Goal: Task Accomplishment & Management: Complete application form

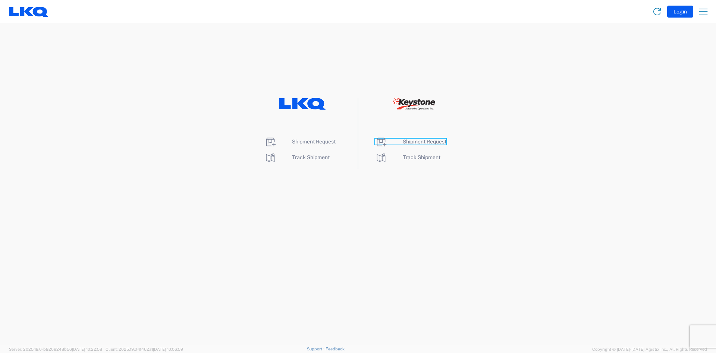
click at [408, 139] on span "Shipment Request" at bounding box center [425, 141] width 44 height 6
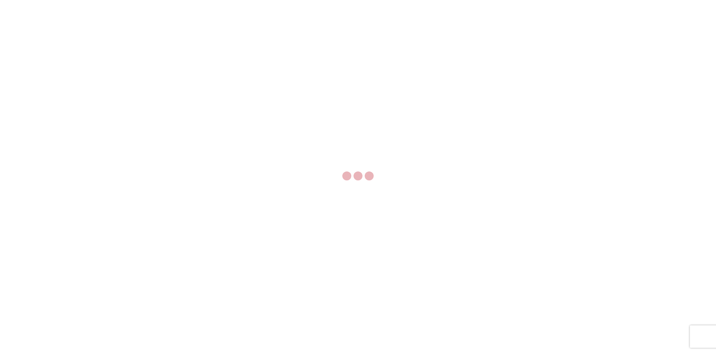
select select "FULL"
select select "LBS"
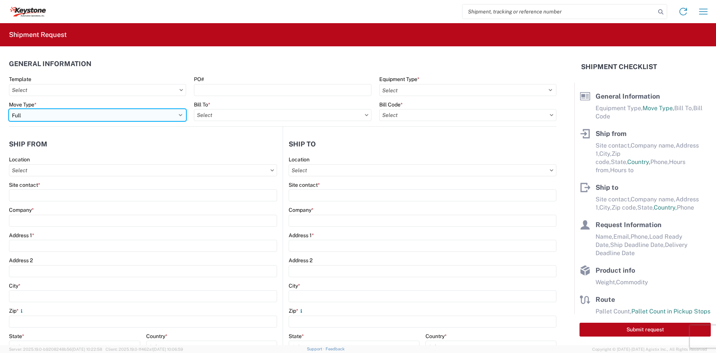
drag, startPoint x: 97, startPoint y: 114, endPoint x: 94, endPoint y: 120, distance: 7.0
click at [97, 114] on select "Select Full Partial TL" at bounding box center [97, 115] width 177 height 12
select select "PARTIAL_TL"
click at [9, 109] on select "Select Full Partial TL" at bounding box center [97, 115] width 177 height 12
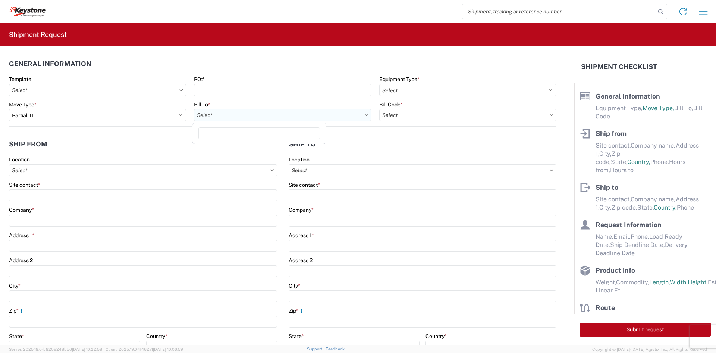
click at [234, 113] on input "text" at bounding box center [282, 115] width 177 height 12
type input "8401"
click at [246, 152] on div "8401 - [GEOGRAPHIC_DATA] - KAO Warehouse" at bounding box center [259, 148] width 131 height 12
type input "8401 - [GEOGRAPHIC_DATA] - KAO Warehouse"
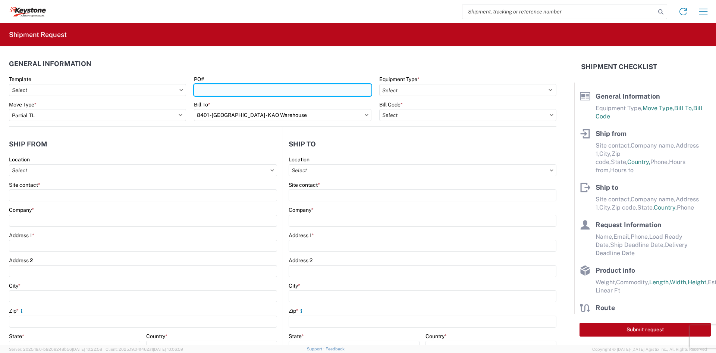
click at [325, 89] on input "PO#" at bounding box center [282, 90] width 177 height 12
paste input "465987"
type input "465987"
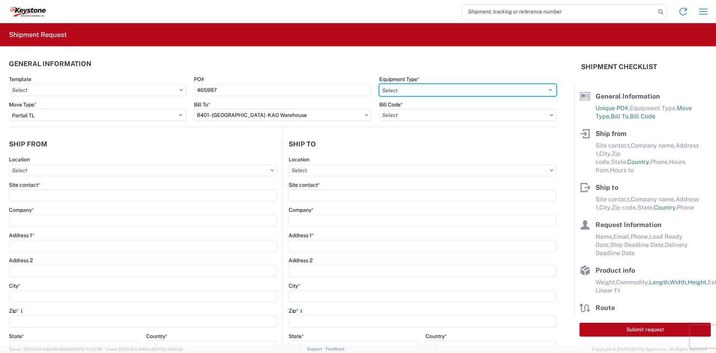
click at [404, 87] on select "Select 53’ Dry Van Flatbed Dropdeck (van) Lowboy (flatbed) Rail" at bounding box center [467, 90] width 177 height 12
select select "STDV"
click at [379, 84] on select "Select 53’ Dry Van Flatbed Dropdeck (van) Lowboy (flatbed) Rail" at bounding box center [467, 90] width 177 height 12
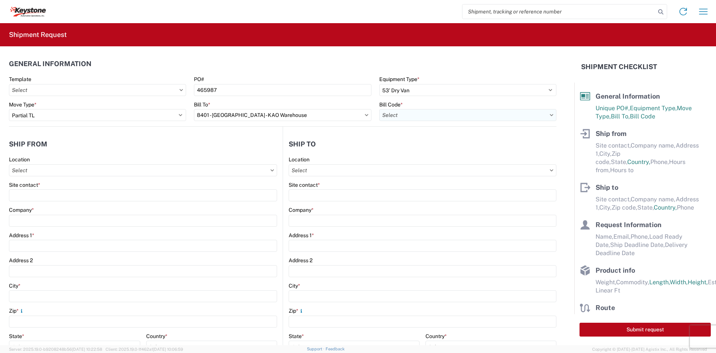
click at [397, 120] on input "text" at bounding box center [467, 115] width 177 height 12
type input "8401"
click at [401, 148] on div "8401-6300-66012-0000 - 8401 Transfers" at bounding box center [443, 148] width 131 height 12
type input "8401-6300-66012-0000 - 8401 Transfers, 8401-6300-66012-0000 - 8401 Transfers"
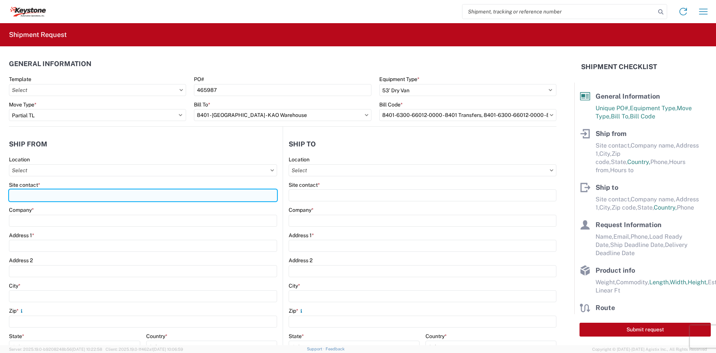
click at [131, 194] on input "Site contact *" at bounding box center [143, 195] width 268 height 12
type input "[PERSON_NAME]"
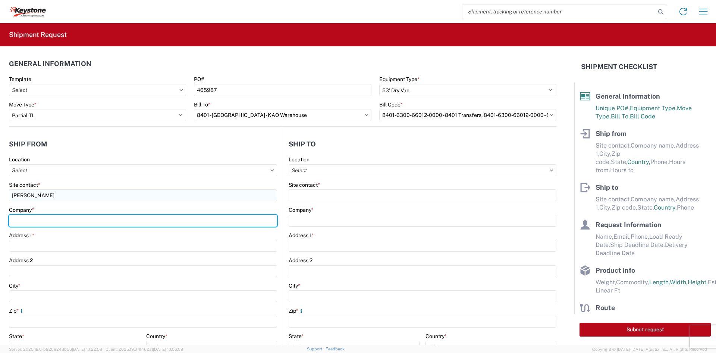
type input "Velarium Awnings"
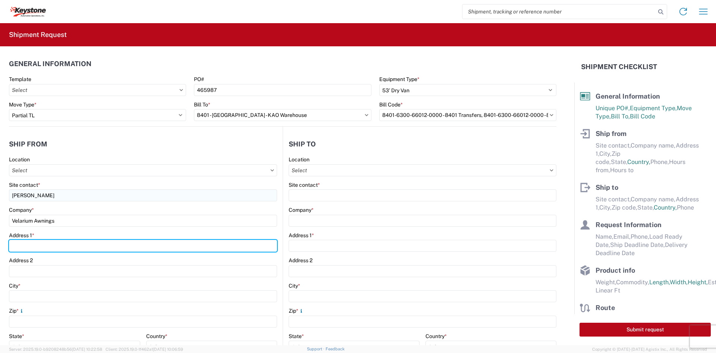
type input "[STREET_ADDRESS][PERSON_NAME]"
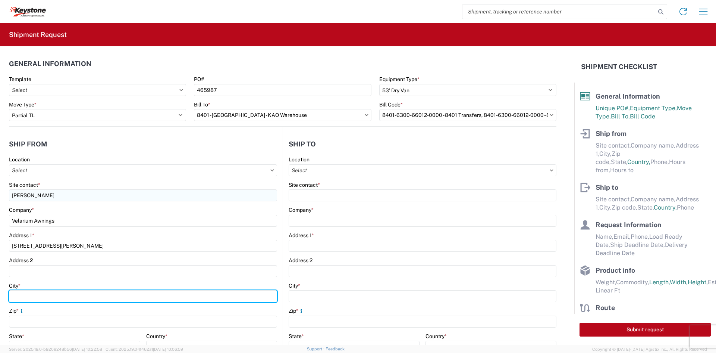
type input "Elkhart"
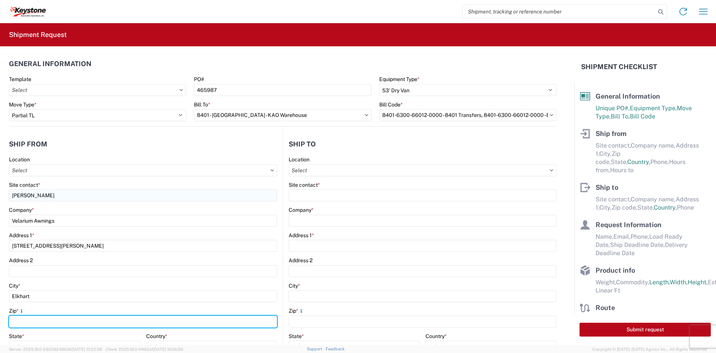
type input "46514"
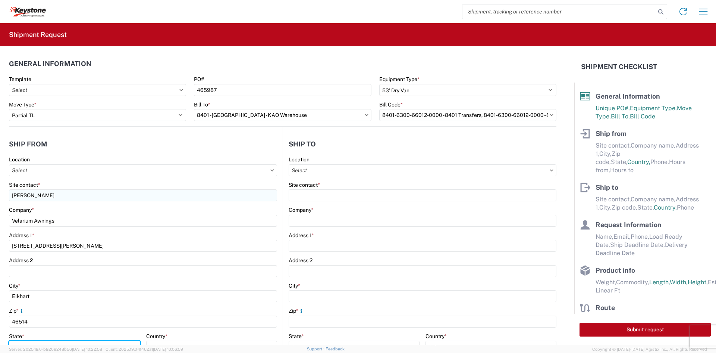
select select "IN"
type input "[EMAIL_ADDRESS][DOMAIN_NAME]"
type input "5745969410"
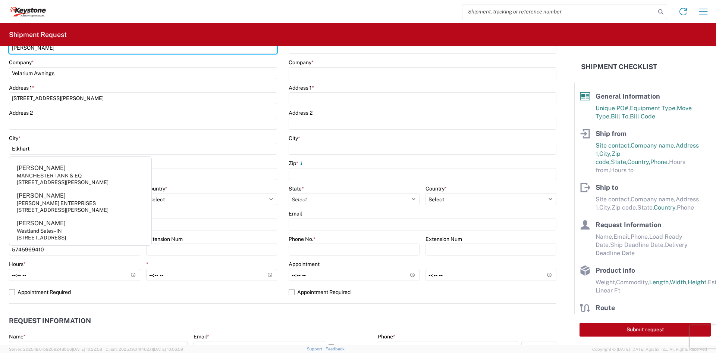
scroll to position [149, 0]
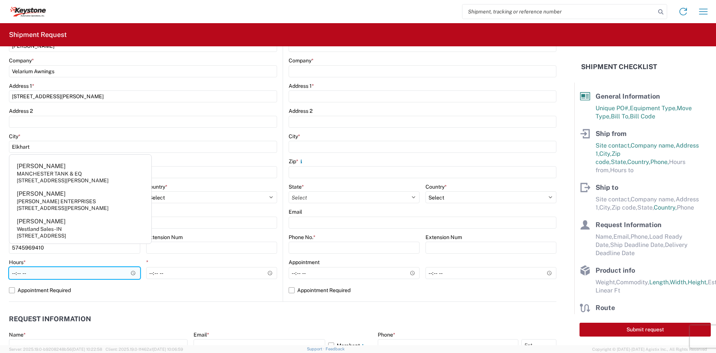
click at [12, 271] on input "Hours *" at bounding box center [74, 273] width 131 height 12
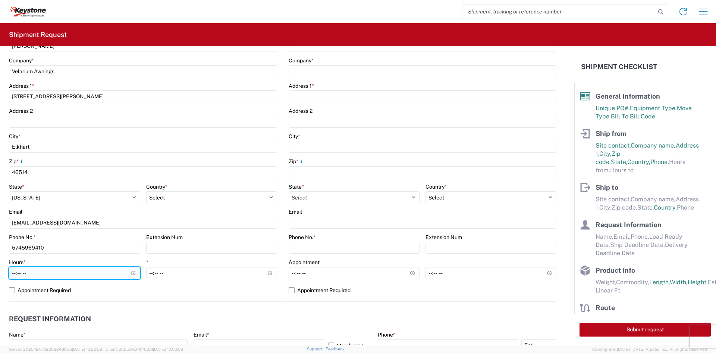
type input "05:00"
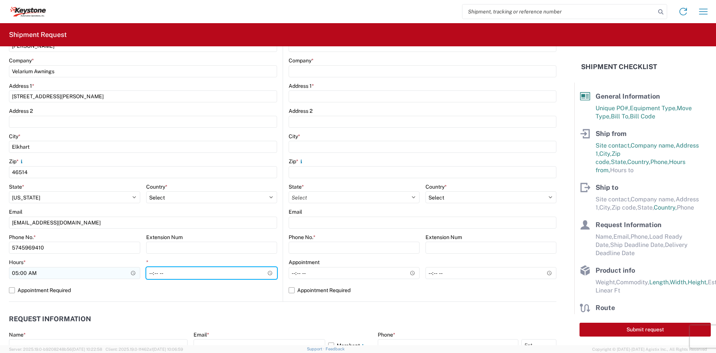
type input "14:00"
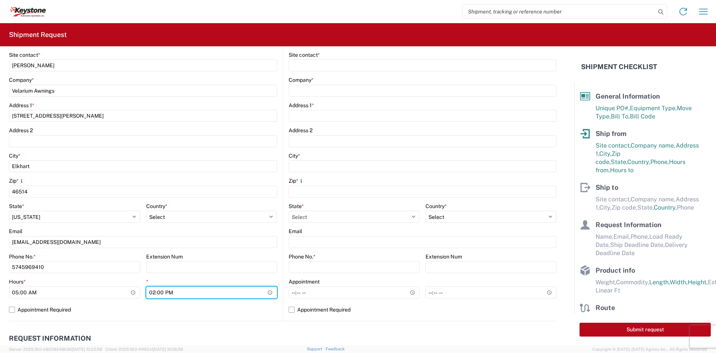
scroll to position [112, 0]
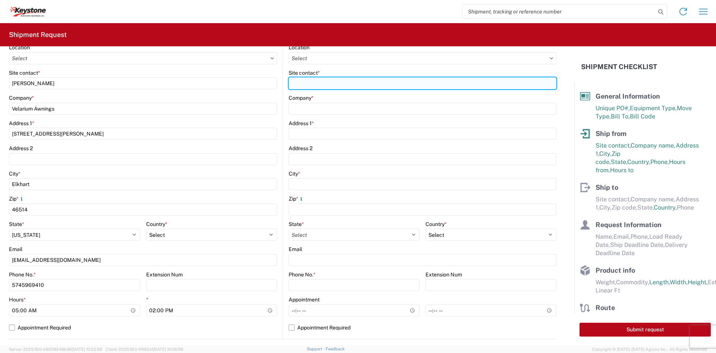
click at [356, 84] on input "Site contact *" at bounding box center [423, 83] width 268 height 12
type input "[PERSON_NAME]"
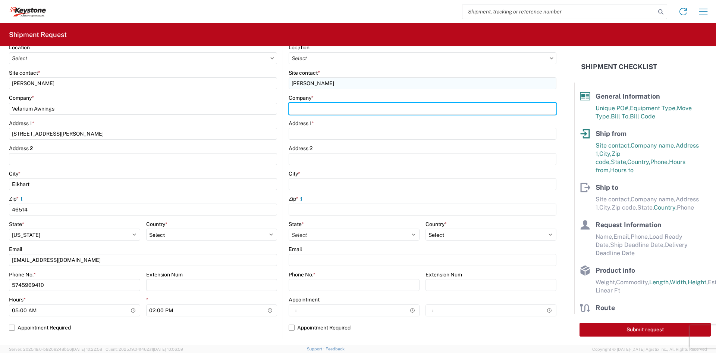
type input "Keystone Automotive Operations"
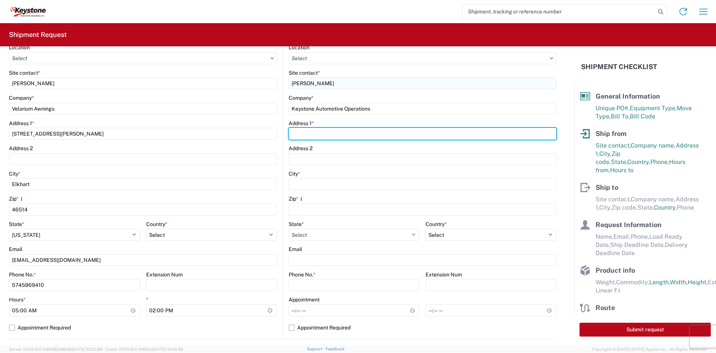
type input "[STREET_ADDRESS][PERSON_NAME]"
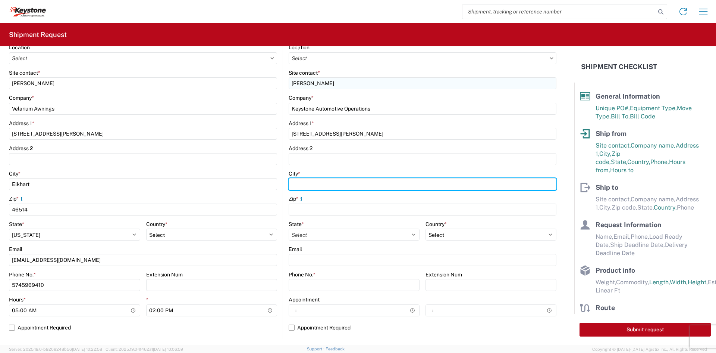
type input "[GEOGRAPHIC_DATA]"
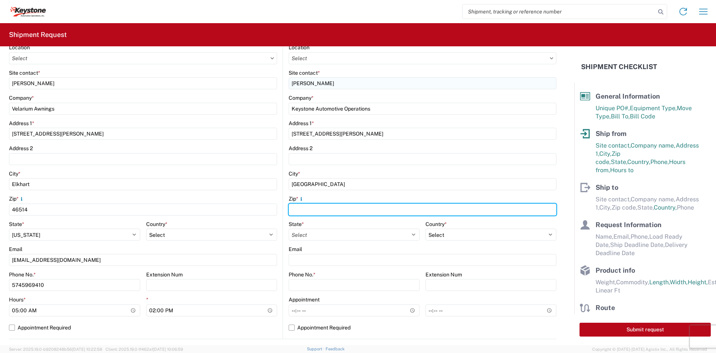
type input "18643"
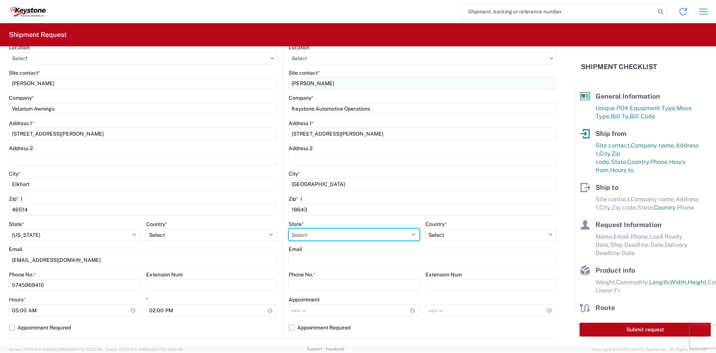
select select "PA"
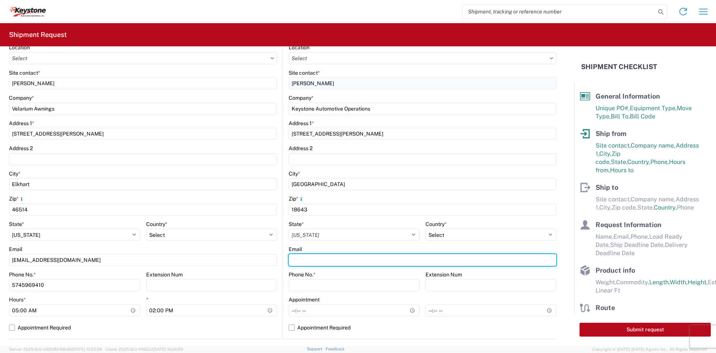
type input "[EMAIL_ADDRESS][DOMAIN_NAME]"
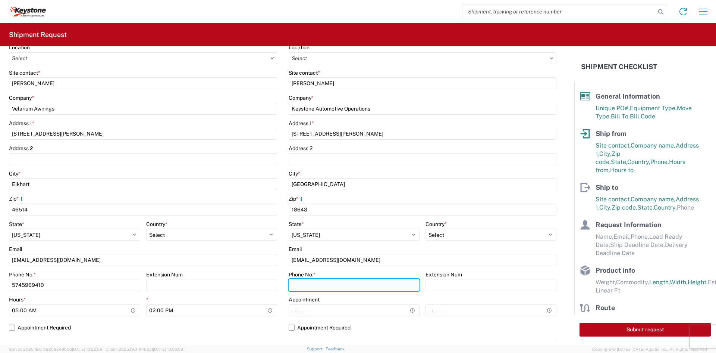
click at [355, 285] on input "Phone No. *" at bounding box center [354, 285] width 131 height 12
type input "5706554514"
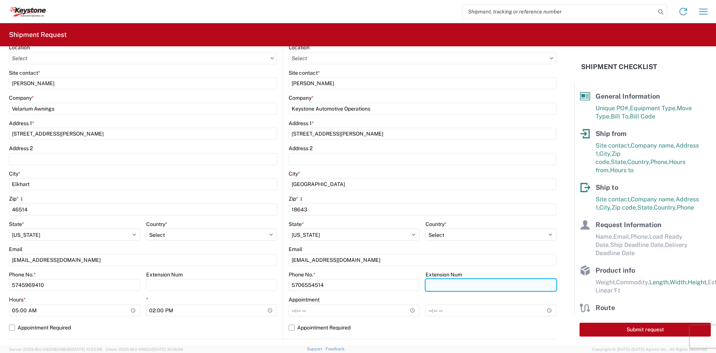
click at [462, 287] on input "Extension Num" at bounding box center [491, 285] width 131 height 12
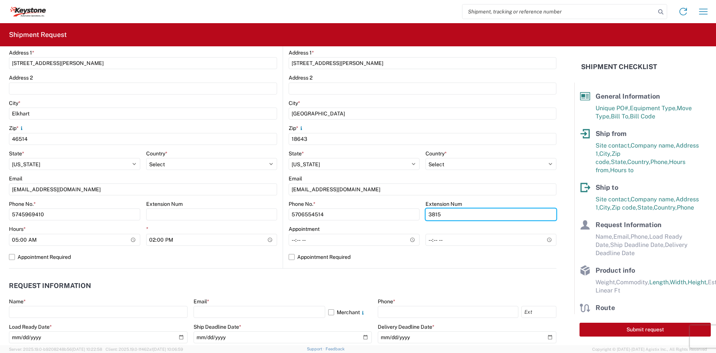
scroll to position [187, 0]
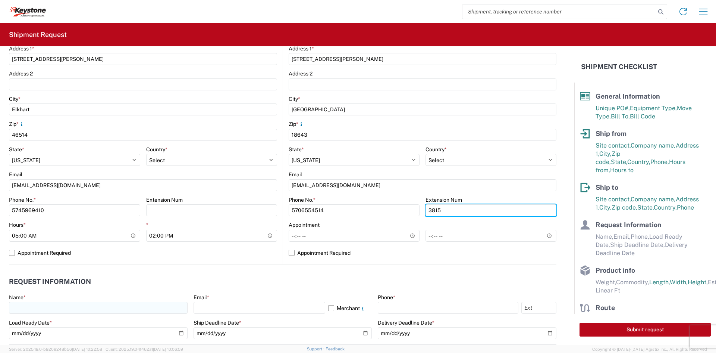
type input "3815"
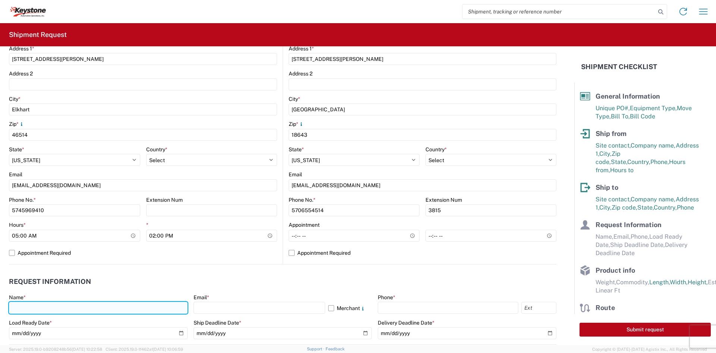
click at [94, 307] on input "text" at bounding box center [98, 307] width 179 height 12
type input "[PERSON_NAME]"
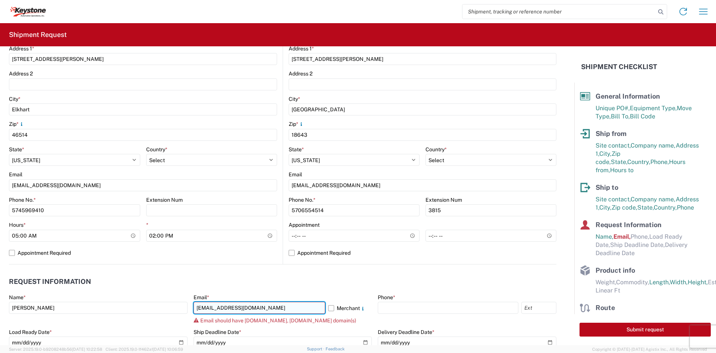
drag, startPoint x: 275, startPoint y: 305, endPoint x: 232, endPoint y: 308, distance: 43.0
click at [232, 308] on input "[EMAIL_ADDRESS][DOMAIN_NAME]" at bounding box center [260, 307] width 132 height 12
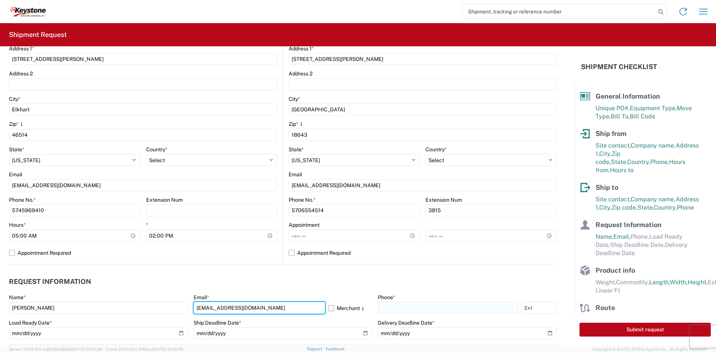
type input "[EMAIL_ADDRESS][DOMAIN_NAME]"
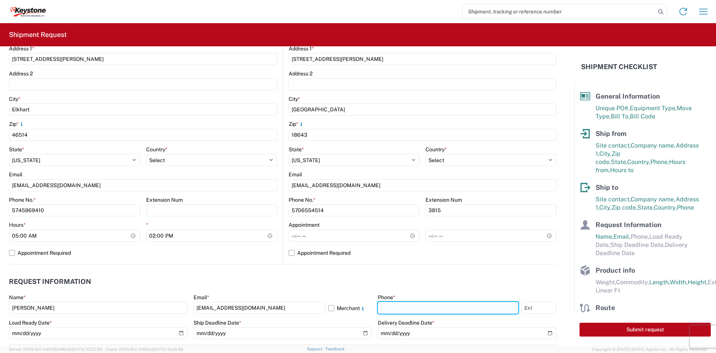
click at [394, 305] on input "text" at bounding box center [448, 307] width 141 height 12
type input "5706554514"
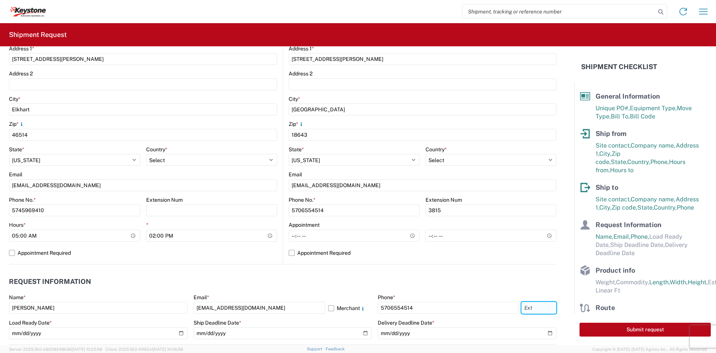
click at [522, 306] on input "text" at bounding box center [539, 307] width 35 height 12
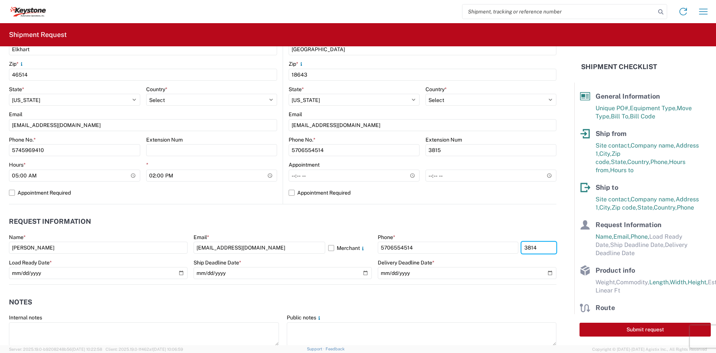
scroll to position [261, 0]
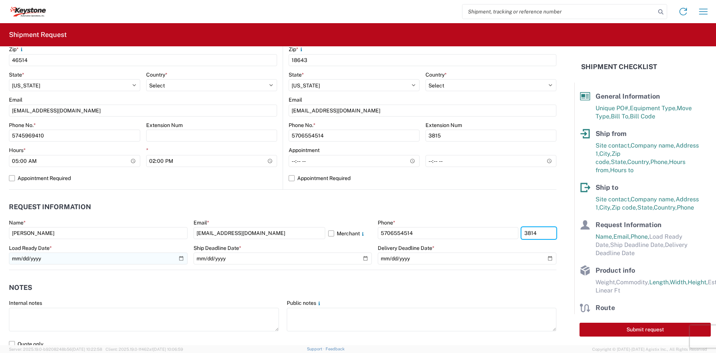
type input "3814"
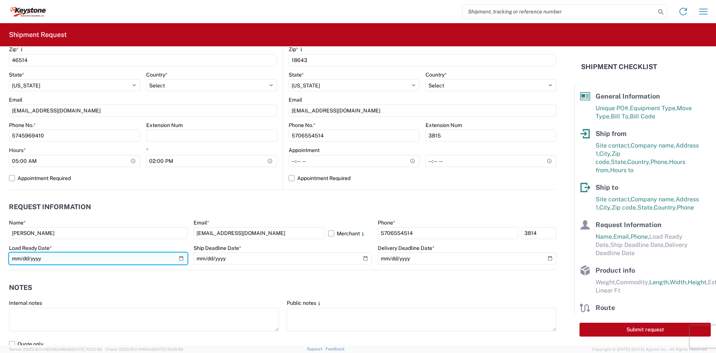
click at [176, 260] on input "date" at bounding box center [98, 258] width 179 height 12
type input "[DATE]"
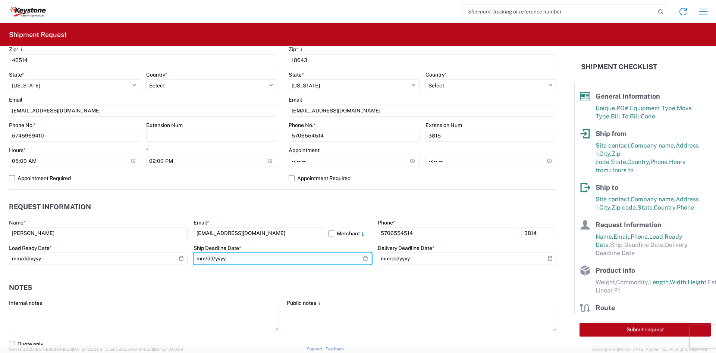
click at [360, 259] on input "date" at bounding box center [283, 258] width 179 height 12
type input "[DATE]"
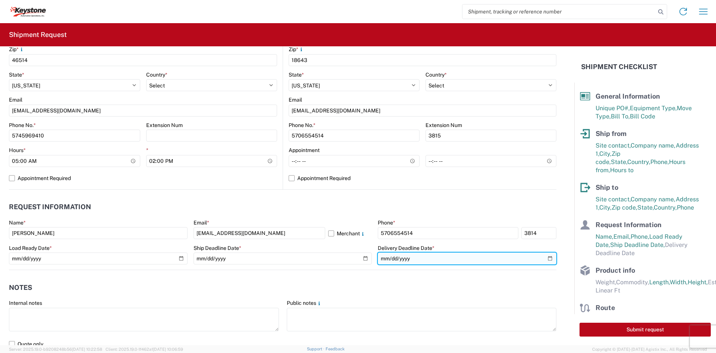
click at [547, 259] on input "date" at bounding box center [467, 258] width 179 height 12
type input "[DATE]"
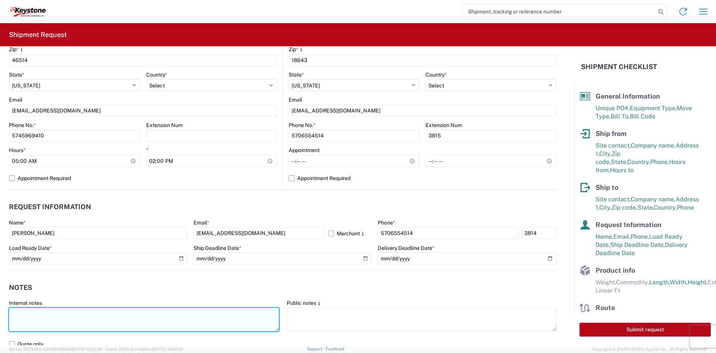
click at [91, 317] on textarea at bounding box center [144, 319] width 270 height 24
drag, startPoint x: 43, startPoint y: 325, endPoint x: 1, endPoint y: 306, distance: 45.4
click at [1, 306] on form "General Information Template PO# 465987 Equipment Type * Select 53’ Dry Van Fla…" at bounding box center [287, 195] width 575 height 298
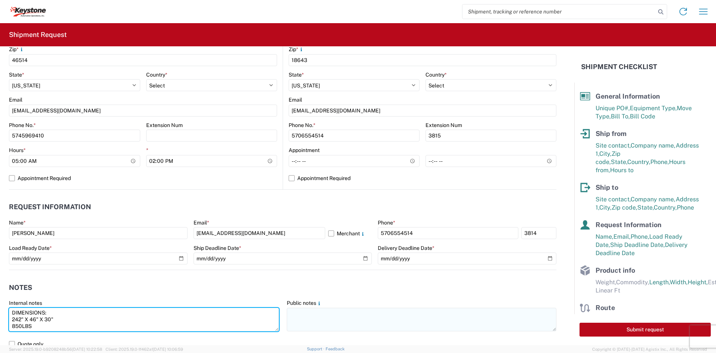
type textarea "DIMENSIONS: 242" X 46" X 30" 850LBS"
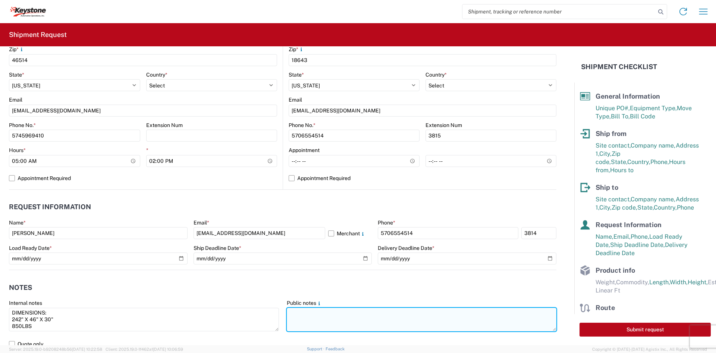
click at [381, 324] on textarea at bounding box center [422, 319] width 270 height 24
paste textarea "DIMENSIONS: 242" X 46" X 30" 850LBS"
type textarea "DIMENSIONS: 242" X 46" X 30" 850LBS"
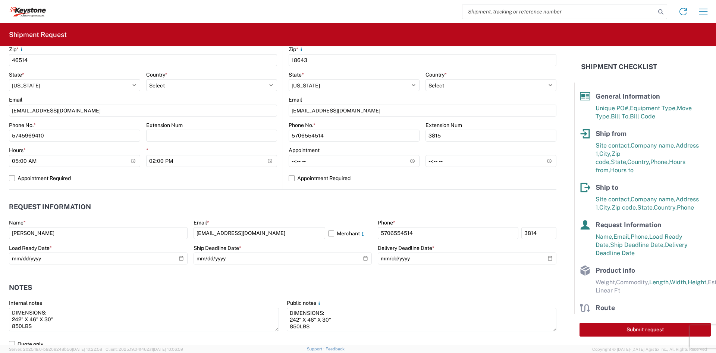
click at [310, 286] on header "Notes" at bounding box center [283, 287] width 548 height 17
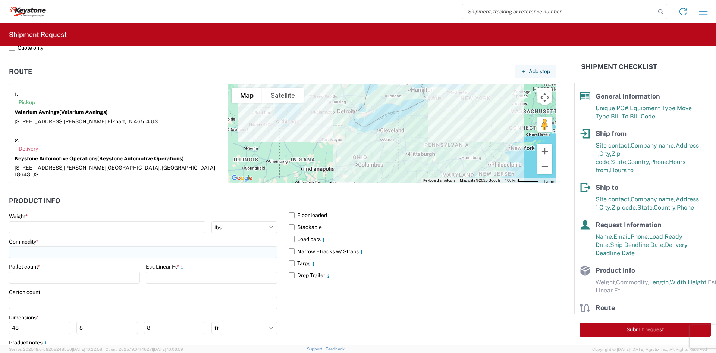
scroll to position [597, 0]
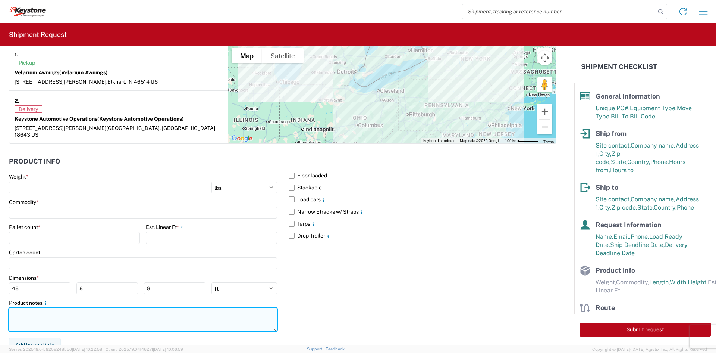
click at [104, 316] on textarea at bounding box center [143, 319] width 268 height 24
paste textarea "DIMENSIONS: 242" X 46" X 30" 850LBS"
type textarea "DIMENSIONS: 242" X 46" X 30" 850LBS"
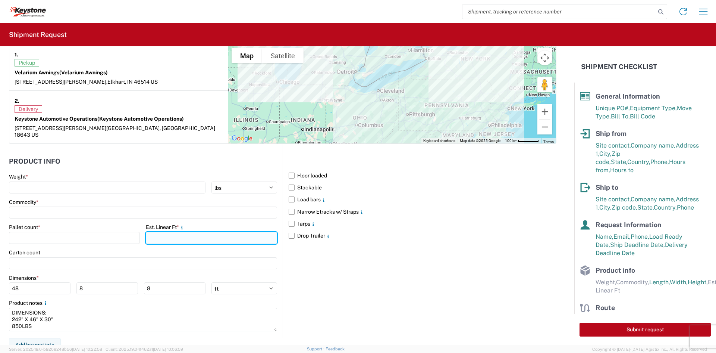
click at [166, 232] on input "number" at bounding box center [211, 238] width 131 height 12
type input "21"
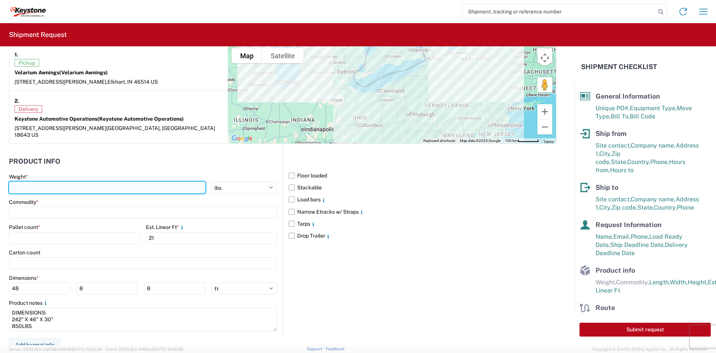
click at [88, 181] on input "number" at bounding box center [107, 187] width 197 height 12
type input "850"
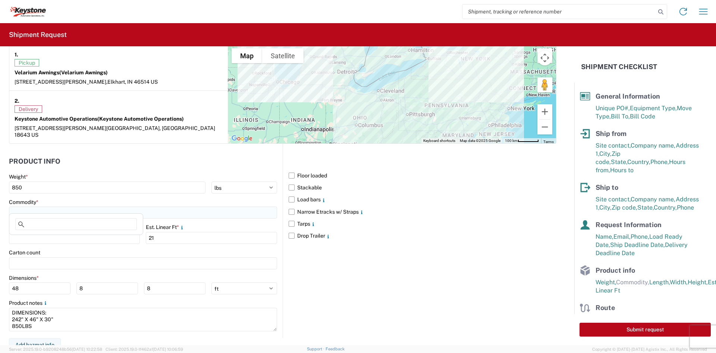
click at [76, 206] on input at bounding box center [143, 212] width 268 height 12
type input "AWNINGS"
click at [75, 255] on span "Add new "AWNINGS"..." at bounding box center [51, 256] width 55 height 7
type input "AWNINGS"
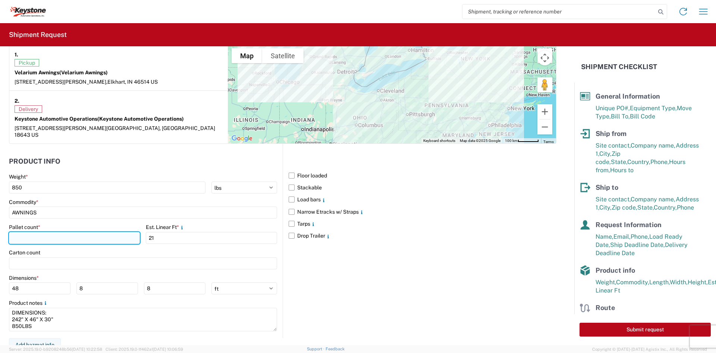
click at [53, 232] on input "number" at bounding box center [74, 238] width 131 height 12
type input "1"
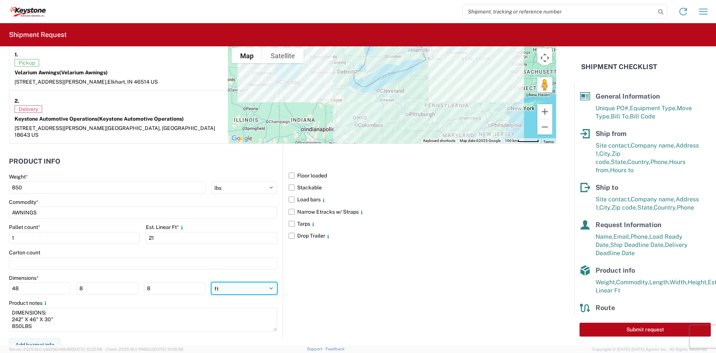
click at [221, 282] on select "ft in cm" at bounding box center [245, 288] width 66 height 12
select select "IN"
click at [212, 282] on select "ft in cm" at bounding box center [245, 288] width 66 height 12
type input "576"
type input "96"
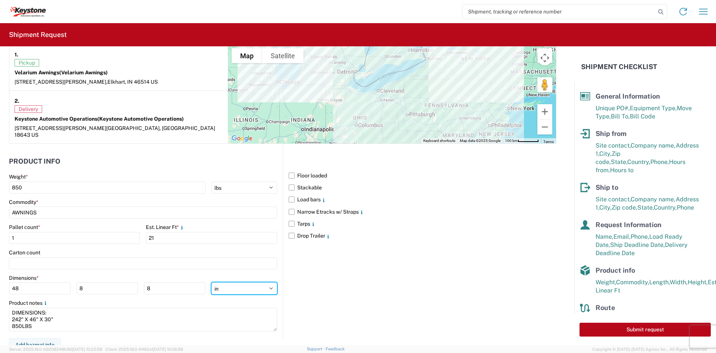
type input "96"
click at [16, 283] on input "576" at bounding box center [40, 288] width 62 height 12
click at [24, 283] on input "246" at bounding box center [40, 288] width 62 height 12
type input "242"
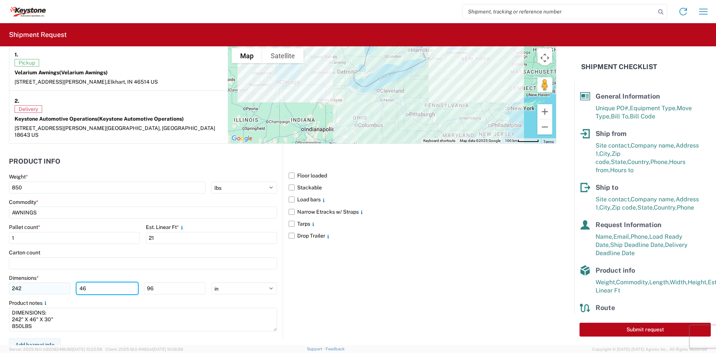
type input "46"
type input "30"
drag, startPoint x: 375, startPoint y: 304, endPoint x: 373, endPoint y: 298, distance: 6.3
click at [373, 298] on div "Floor loaded Stackable Load bars Narrow Etracks w/ Straps Tarps Drop Trailer" at bounding box center [420, 241] width 274 height 194
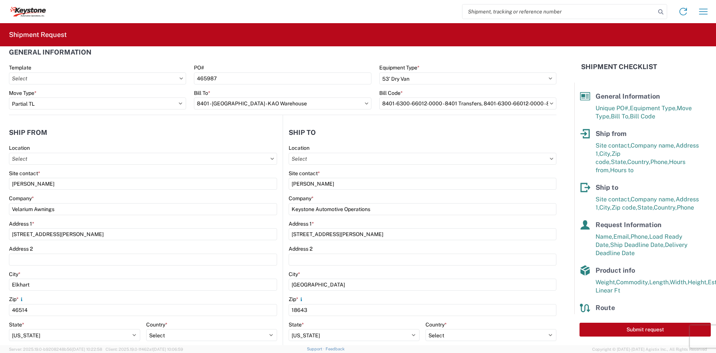
scroll to position [0, 0]
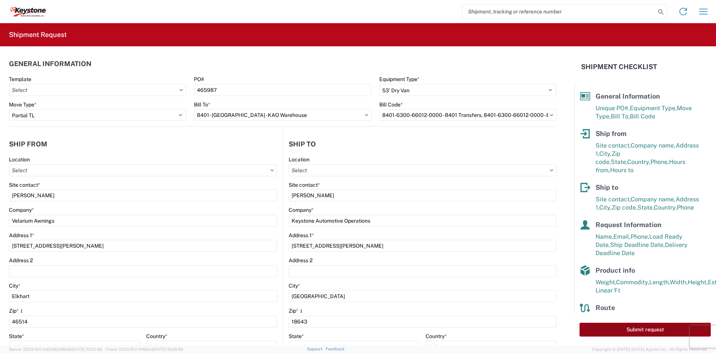
click at [596, 324] on button "Submit request" at bounding box center [645, 329] width 131 height 14
select select "IN"
select select "US"
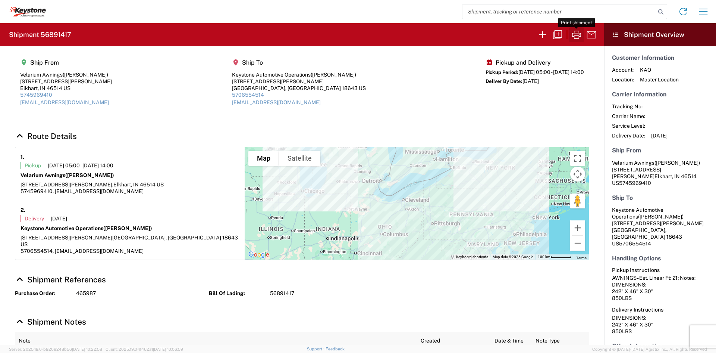
click at [570, 37] on button "button" at bounding box center [576, 34] width 15 height 15
